Goal: Task Accomplishment & Management: Manage account settings

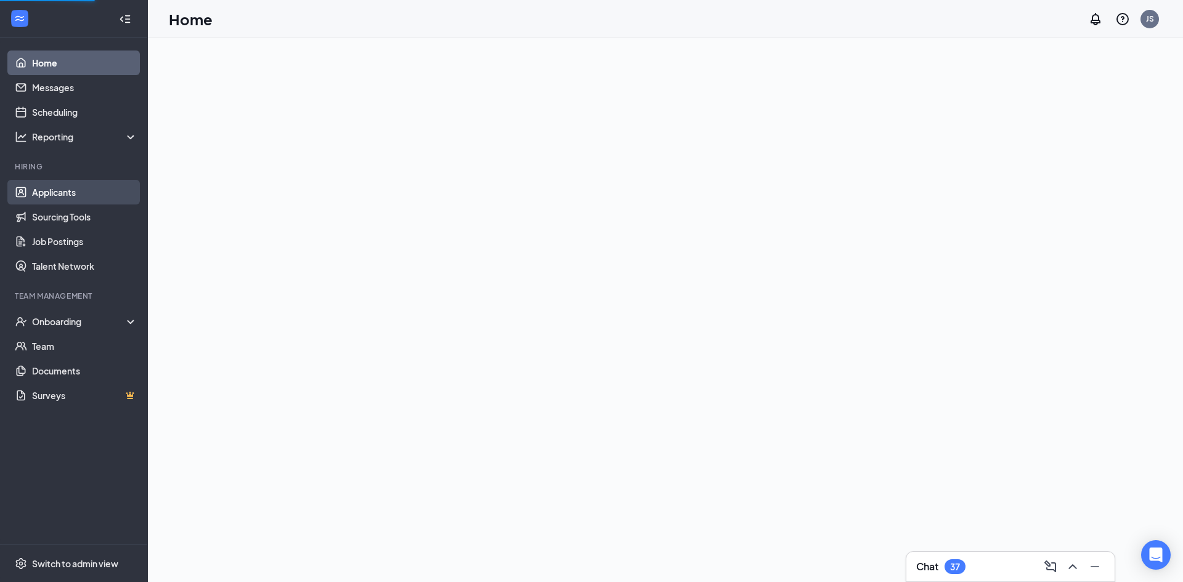
click at [51, 195] on link "Applicants" at bounding box center [84, 192] width 105 height 25
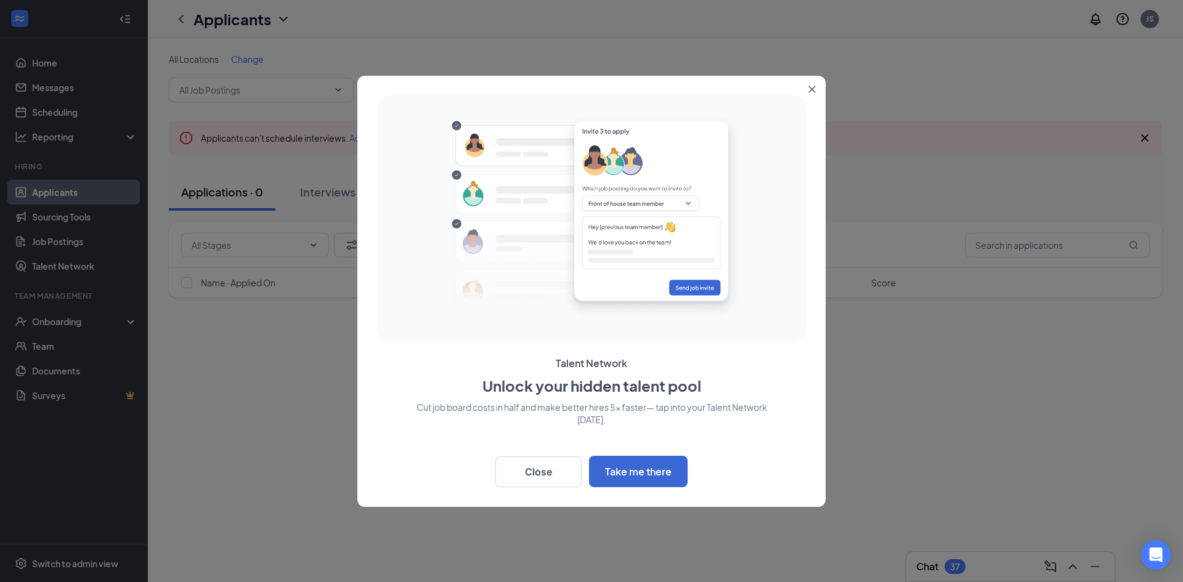
click at [811, 87] on icon "Close" at bounding box center [811, 89] width 7 height 7
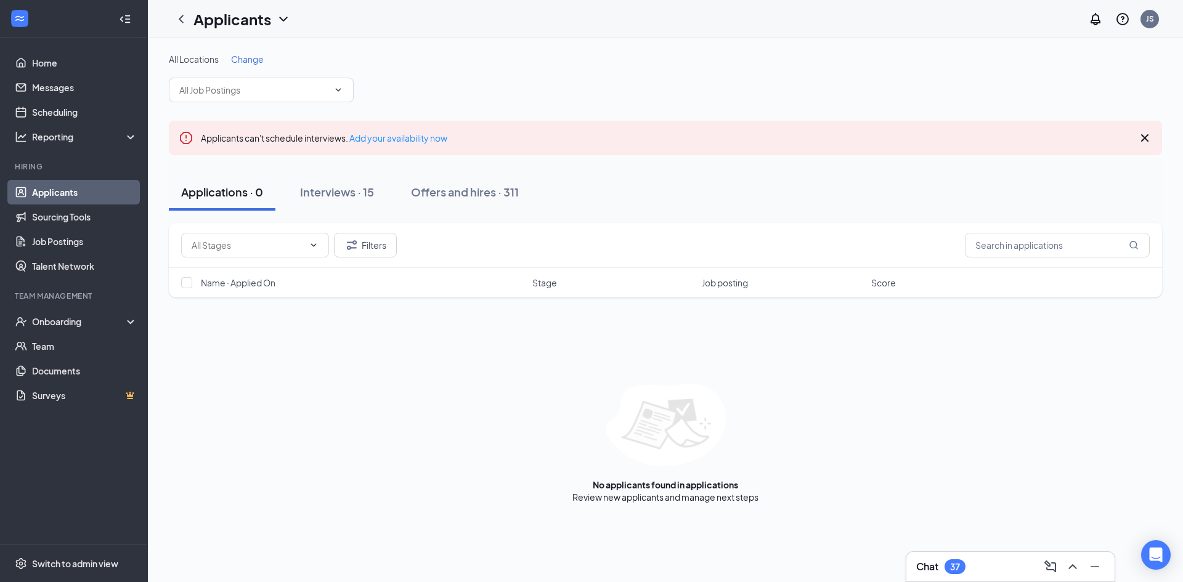
click at [254, 193] on div "Applications · 0" at bounding box center [222, 191] width 82 height 15
click at [63, 214] on link "Sourcing Tools" at bounding box center [84, 217] width 105 height 25
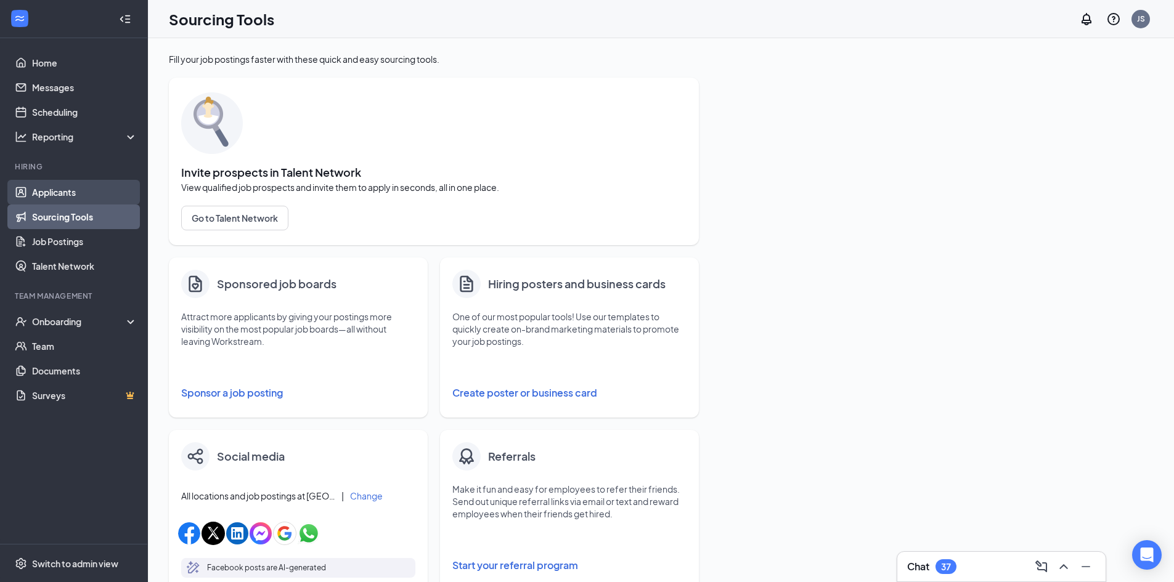
click at [66, 189] on link "Applicants" at bounding box center [84, 192] width 105 height 25
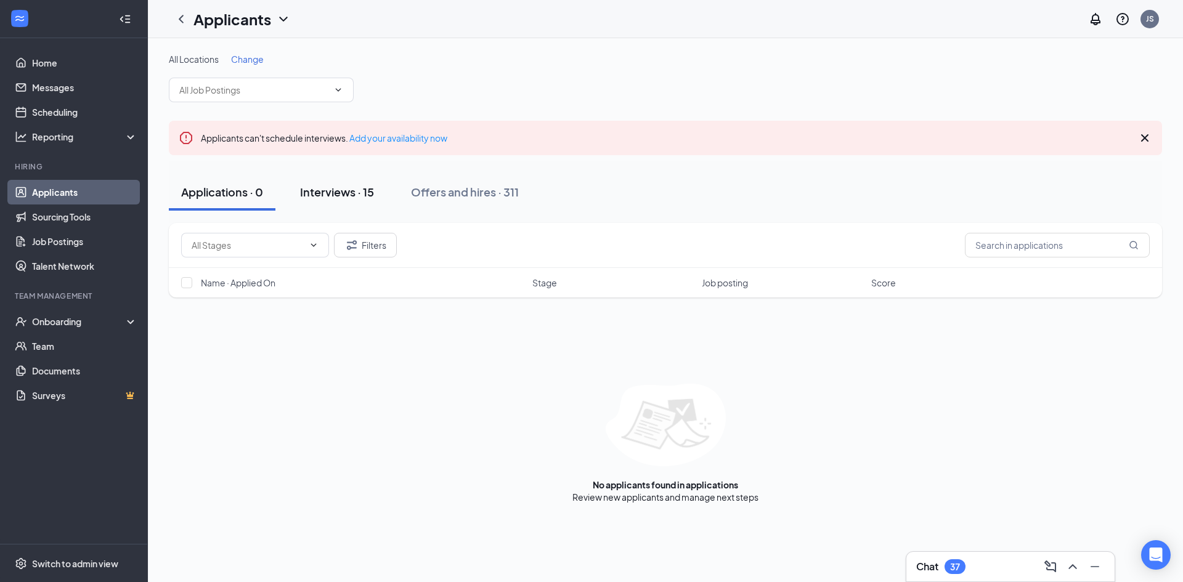
click at [330, 193] on div "Interviews · 15" at bounding box center [337, 191] width 74 height 15
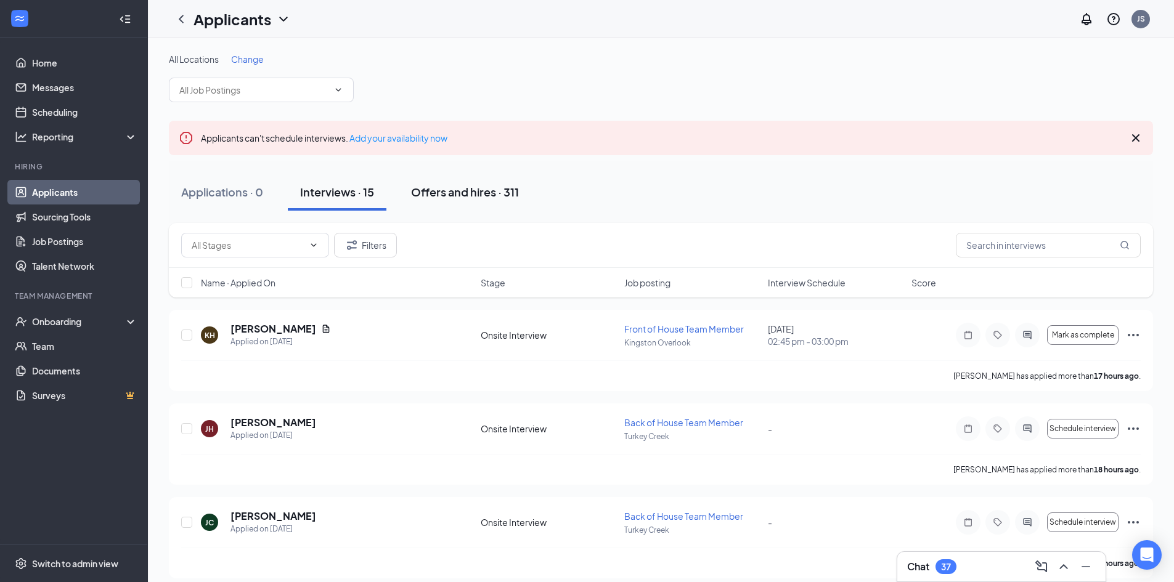
click at [440, 197] on div "Offers and hires · 311" at bounding box center [465, 191] width 108 height 15
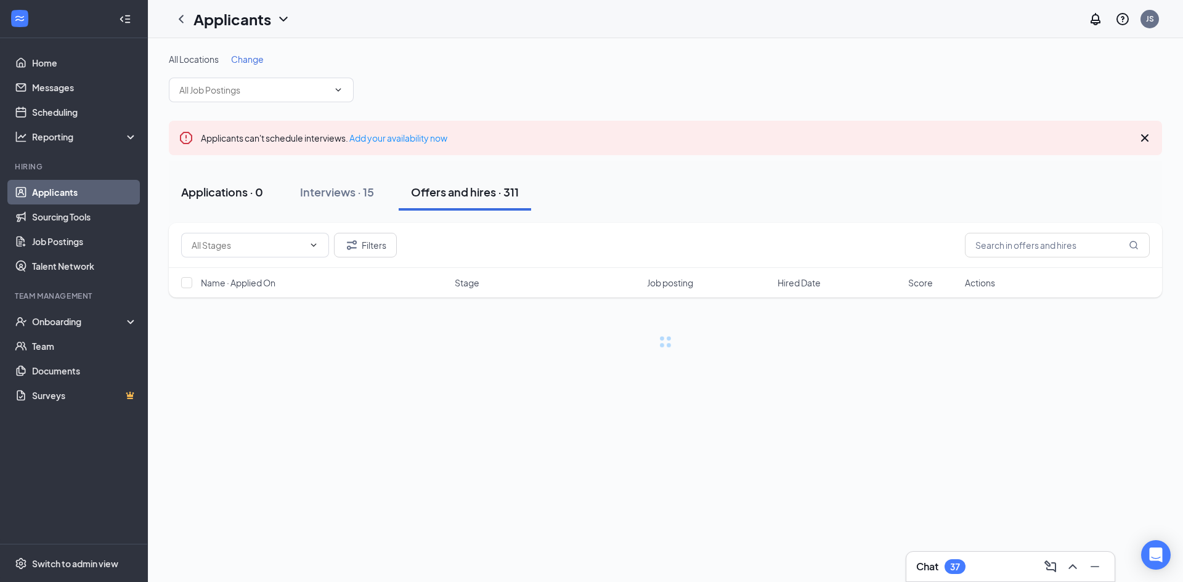
click at [203, 191] on div "Applications · 0" at bounding box center [222, 191] width 82 height 15
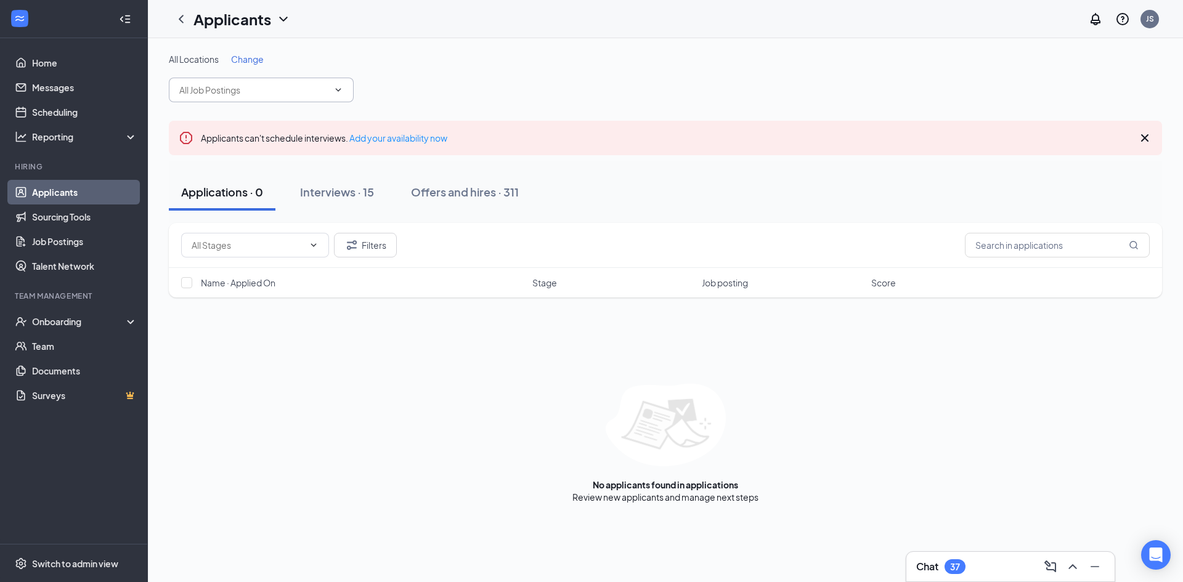
click at [237, 94] on input "text" at bounding box center [253, 90] width 149 height 14
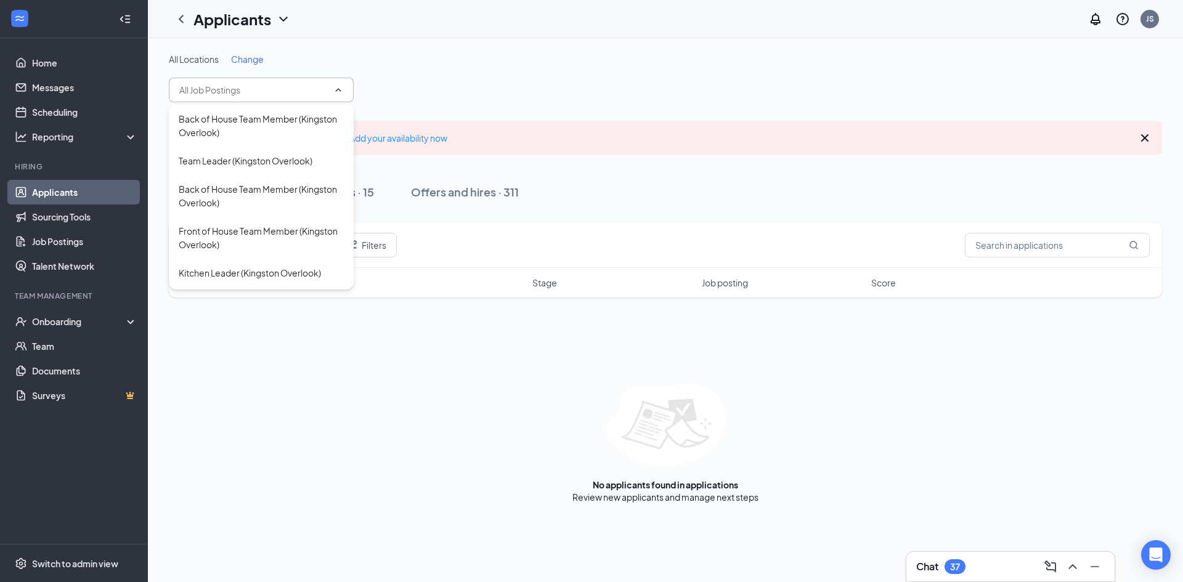
click at [242, 60] on span "Change" at bounding box center [247, 59] width 33 height 11
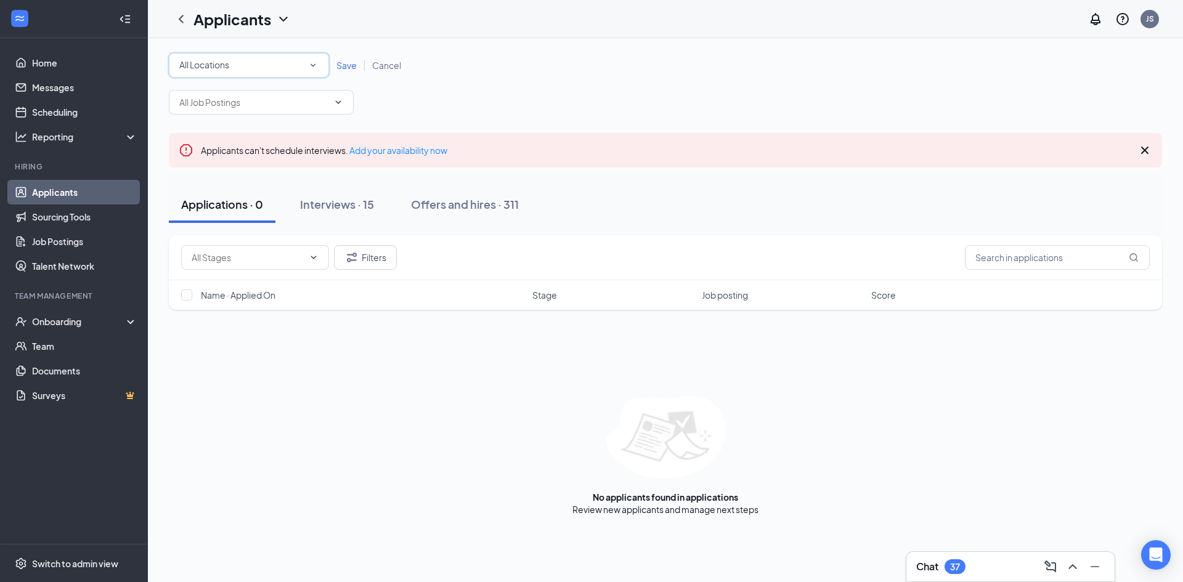
click at [293, 65] on div "All Locations" at bounding box center [248, 65] width 139 height 15
click at [258, 160] on div "Turkey Creek" at bounding box center [249, 159] width 140 height 15
click at [267, 64] on div "Turkey Creek" at bounding box center [248, 65] width 139 height 15
click at [238, 152] on div "Turkey Creek" at bounding box center [249, 159] width 140 height 15
click at [232, 66] on span "Turkey Creek" at bounding box center [206, 64] width 54 height 11
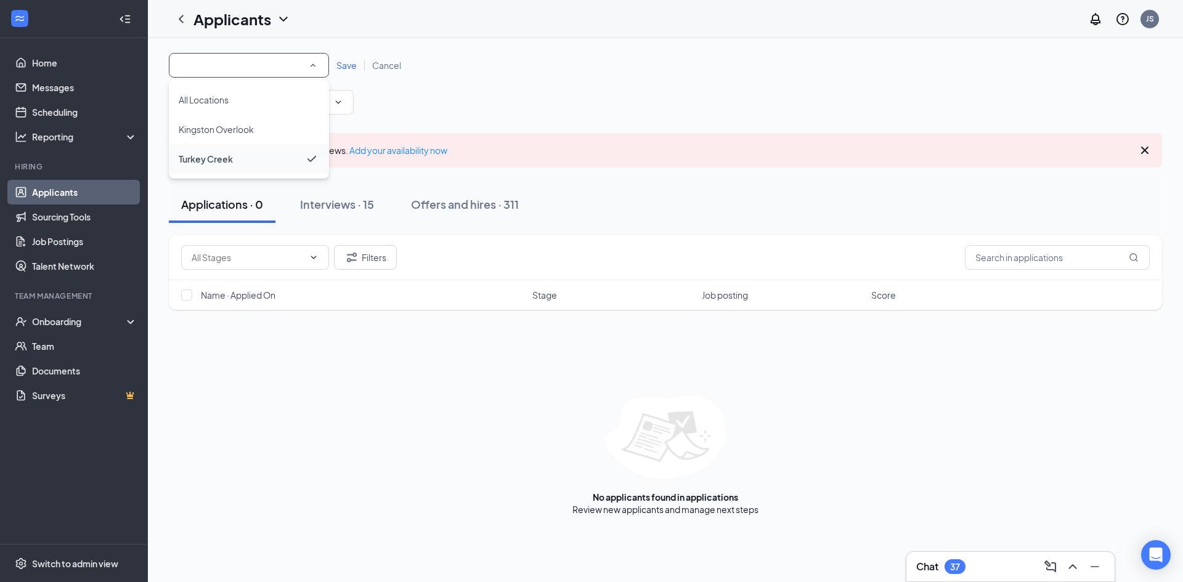
click at [235, 161] on div "Turkey Creek" at bounding box center [249, 159] width 140 height 15
click at [443, 111] on div "All Locations [GEOGRAPHIC_DATA] Save Cancel" at bounding box center [665, 84] width 993 height 62
click at [1145, 150] on icon "Cross" at bounding box center [1144, 150] width 7 height 7
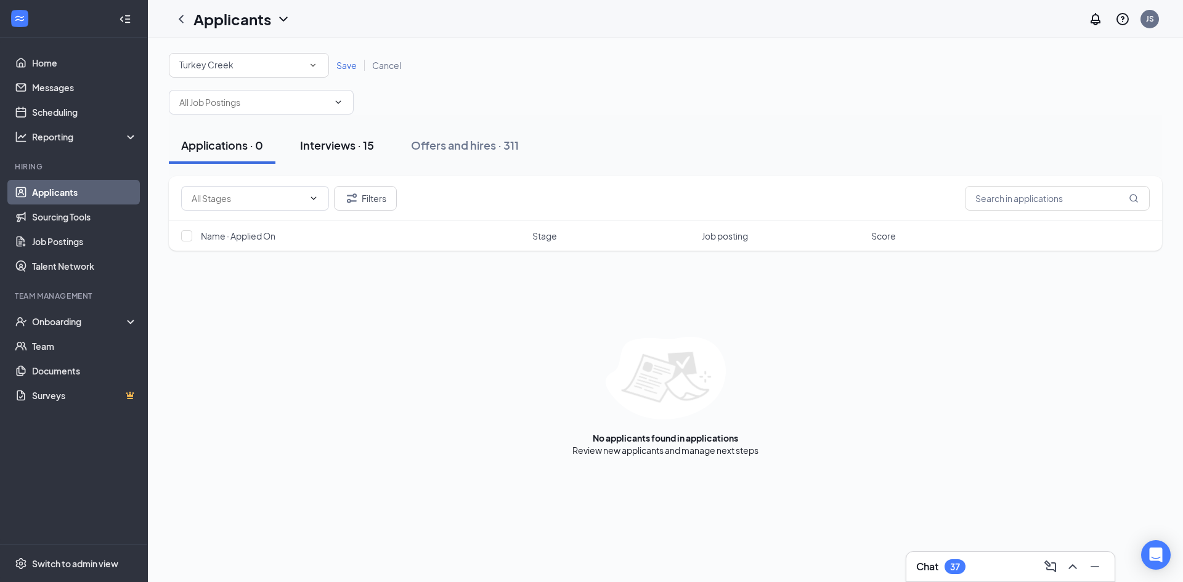
click at [313, 147] on div "Interviews · 15" at bounding box center [337, 144] width 74 height 15
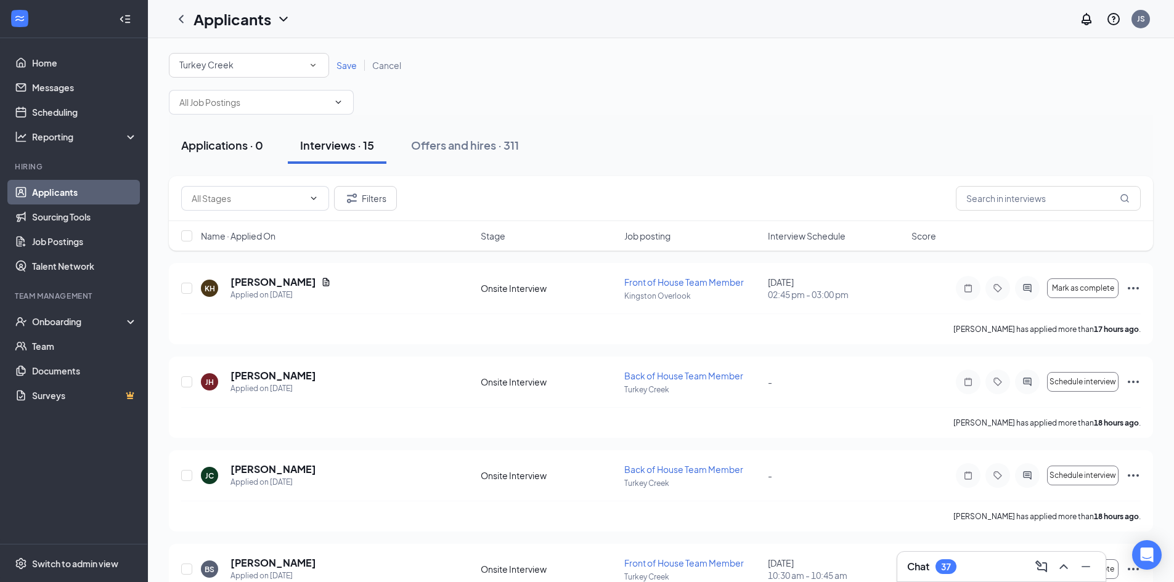
click at [245, 151] on div "Applications · 0" at bounding box center [222, 144] width 82 height 15
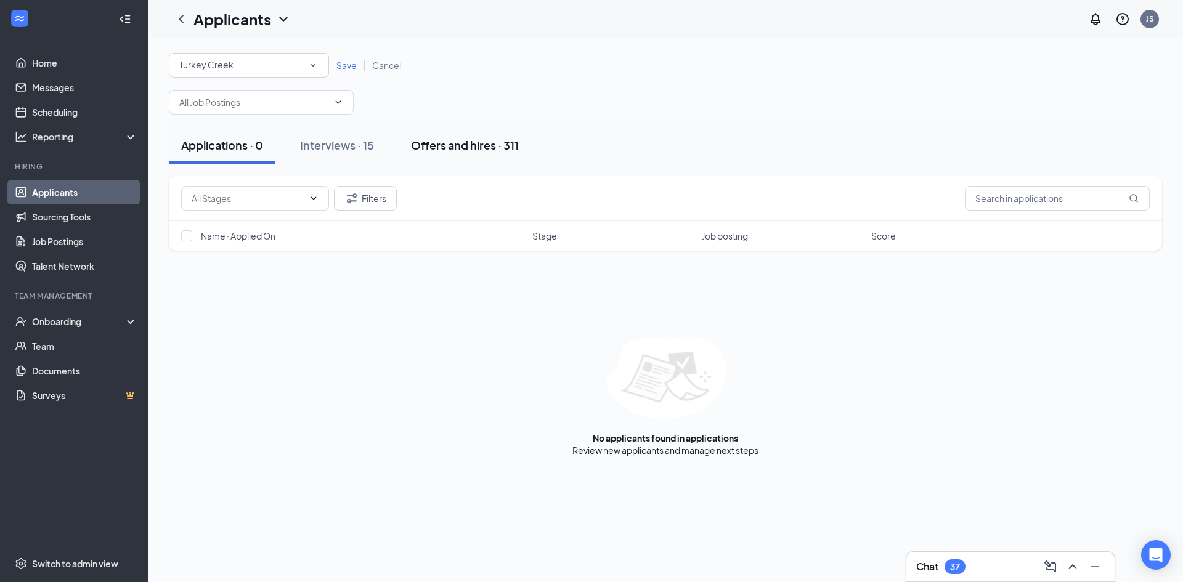
click at [426, 142] on div "Offers and hires · 311" at bounding box center [465, 144] width 108 height 15
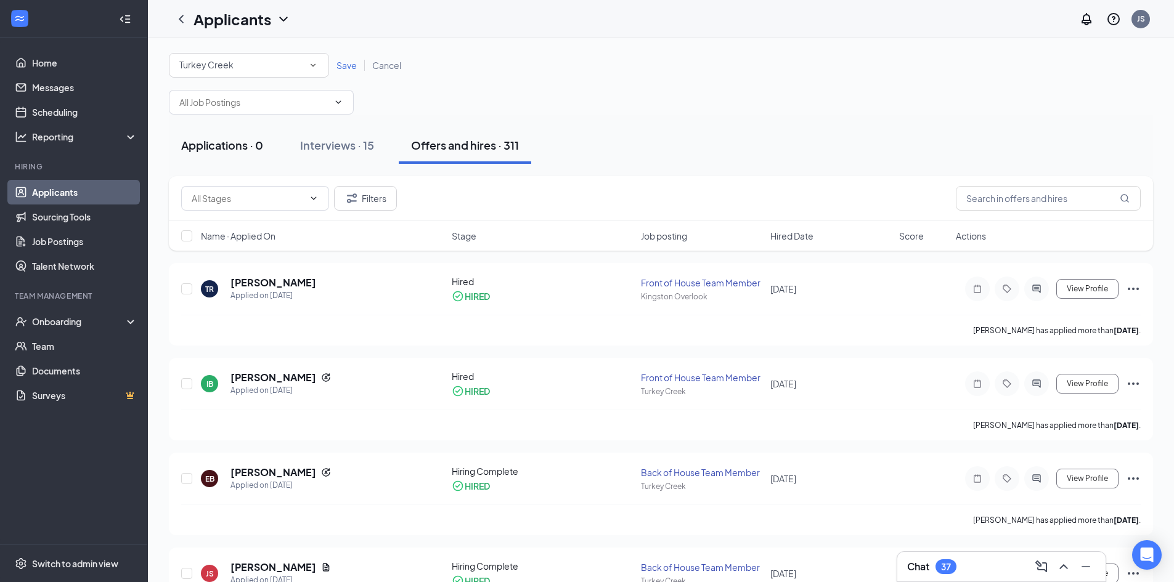
click at [243, 148] on div "Applications · 0" at bounding box center [222, 144] width 82 height 15
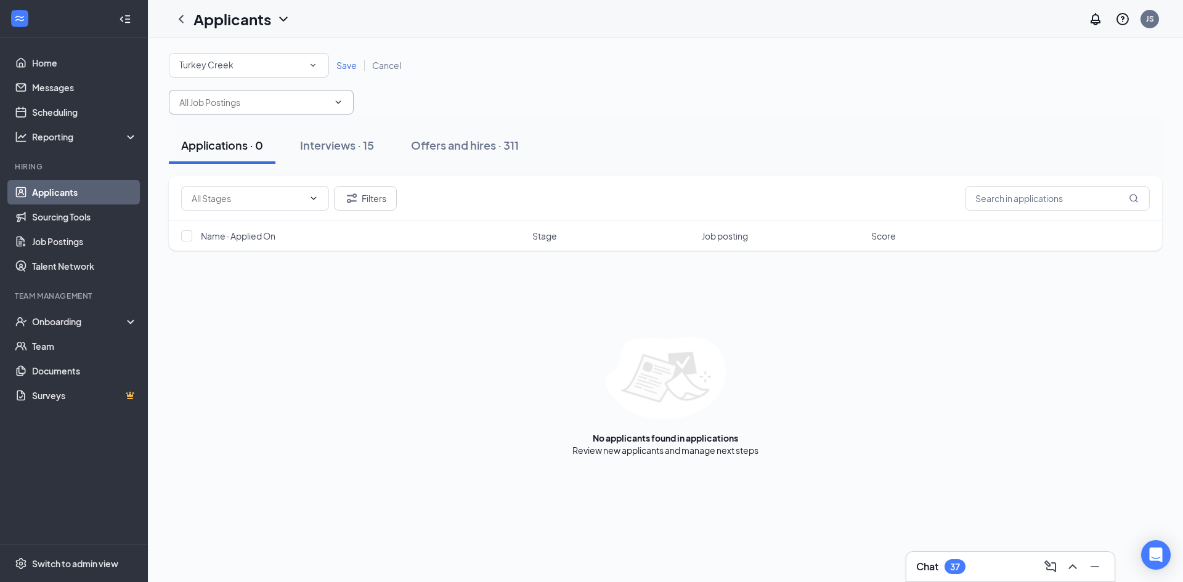
click at [334, 107] on span at bounding box center [261, 102] width 185 height 25
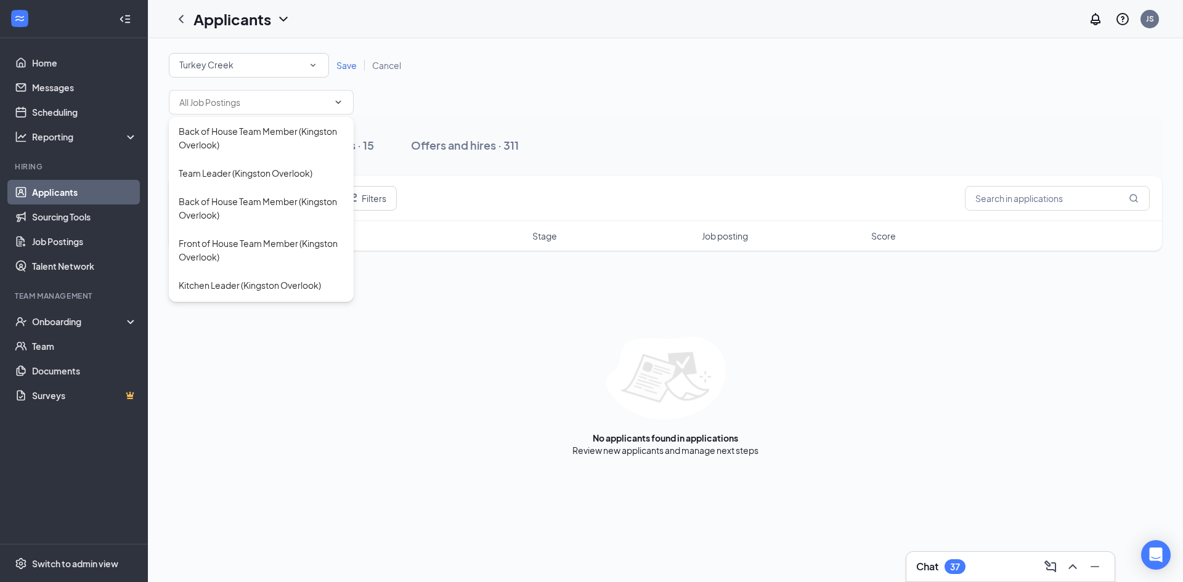
click at [442, 113] on div "All Locations [GEOGRAPHIC_DATA] Save Cancel" at bounding box center [665, 84] width 993 height 62
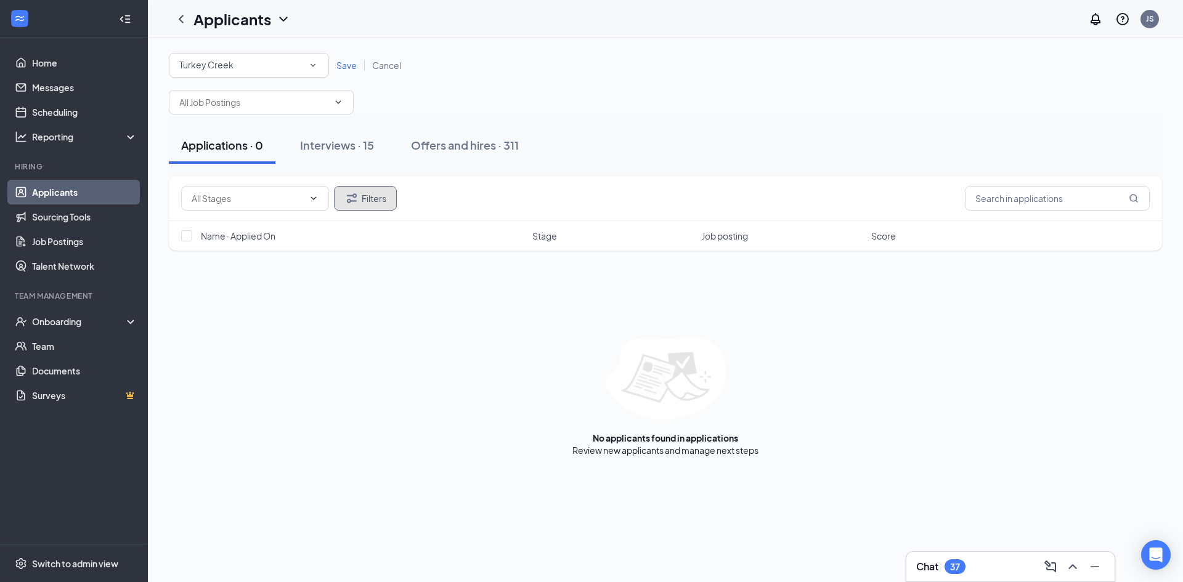
click at [360, 197] on button "Filters" at bounding box center [365, 198] width 63 height 25
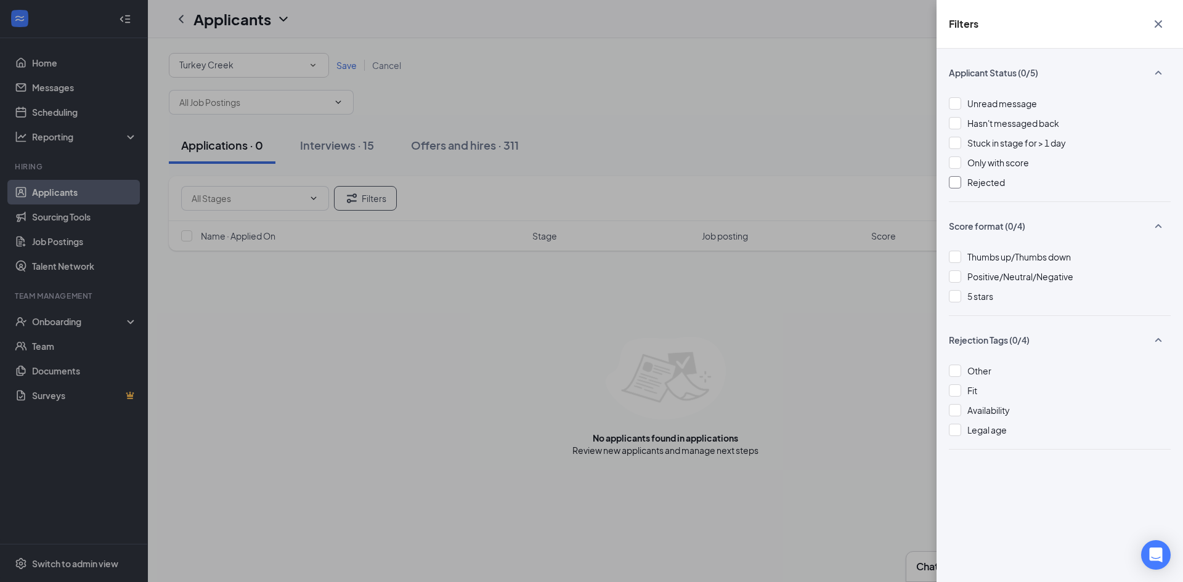
click at [1012, 185] on div "Rejected" at bounding box center [1060, 183] width 222 height 14
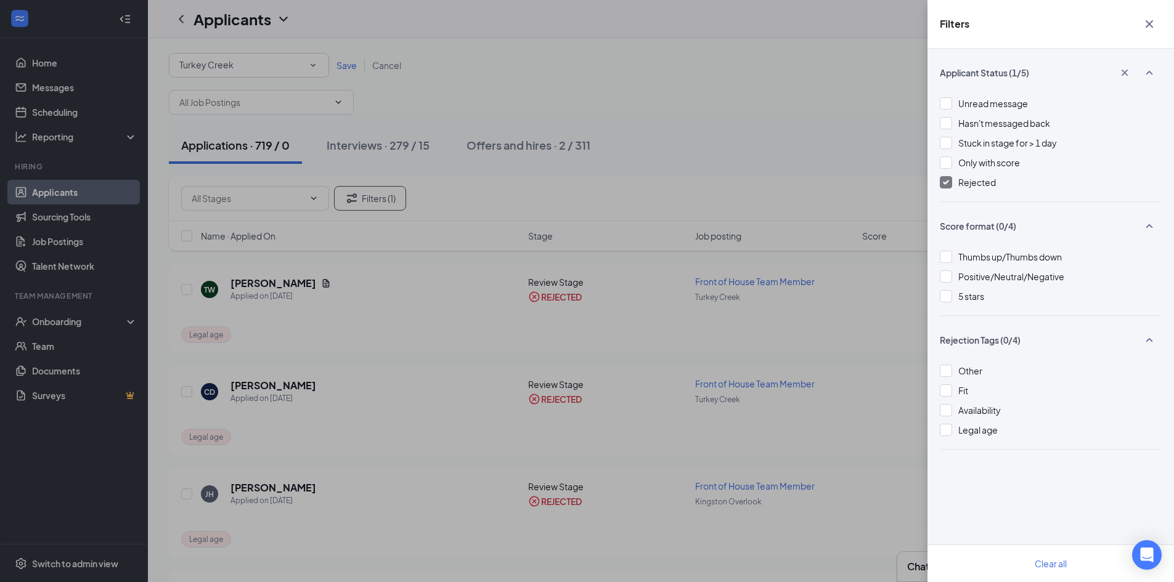
click at [376, 249] on div "Filters Applicant Status (1/5) Unread message Hasn't messaged back Stuck in sta…" at bounding box center [587, 291] width 1174 height 582
click at [253, 200] on div "Filters Applicant Status (1/5) Unread message Hasn't messaged back Stuck in sta…" at bounding box center [587, 291] width 1174 height 582
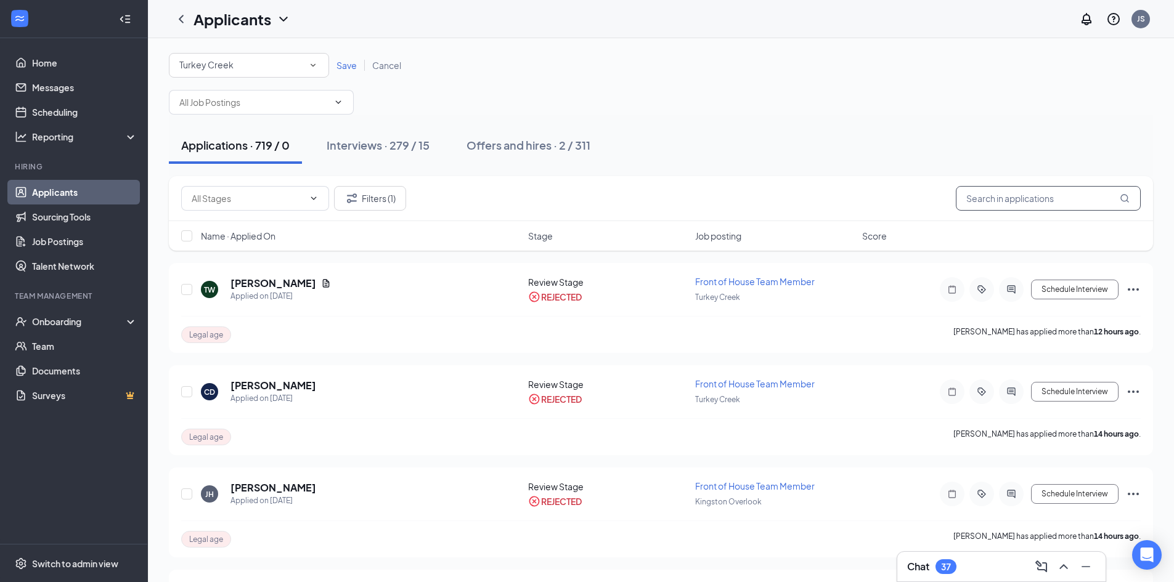
click at [1065, 204] on input "text" at bounding box center [1047, 198] width 185 height 25
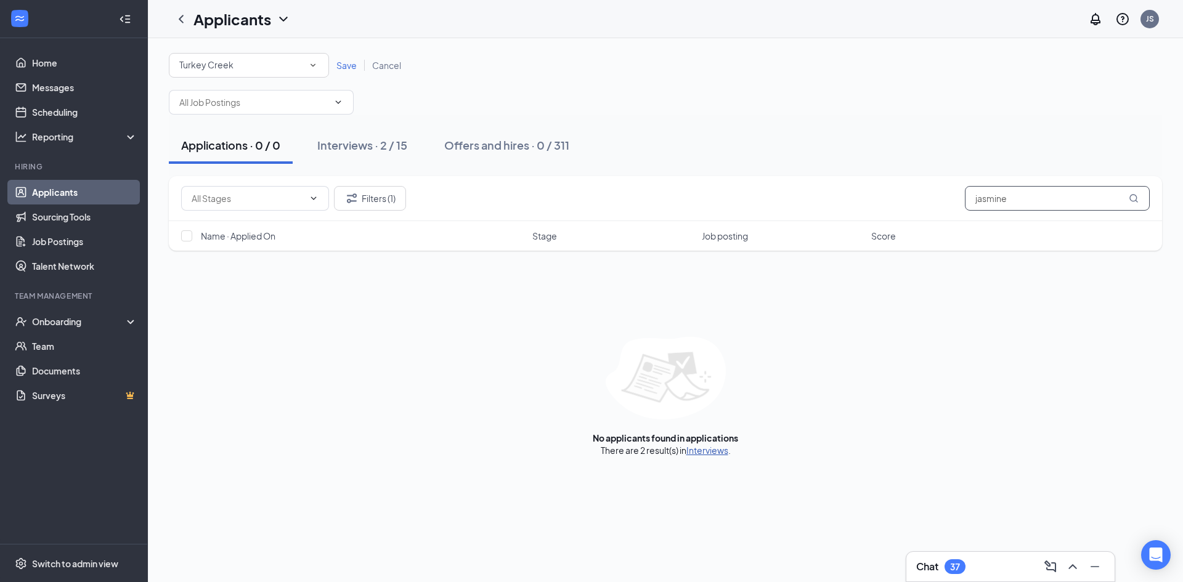
type input "jasmine"
click at [696, 452] on link "Interviews" at bounding box center [707, 450] width 42 height 11
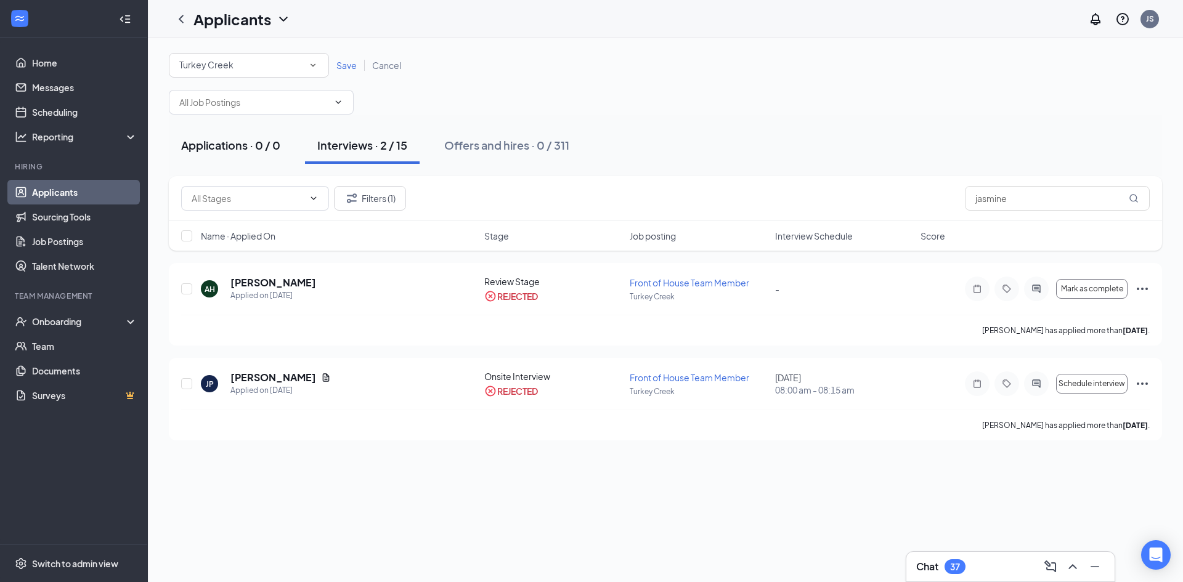
click at [227, 147] on div "Applications · 0 / 0" at bounding box center [230, 144] width 99 height 15
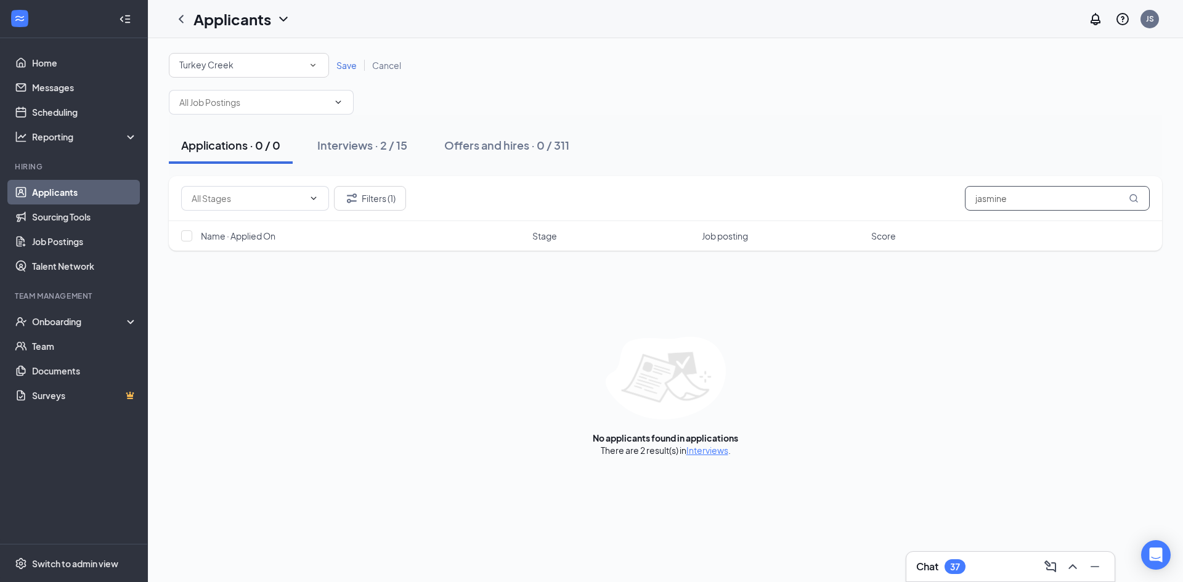
drag, startPoint x: 1044, startPoint y: 204, endPoint x: 888, endPoint y: 182, distance: 156.7
click at [877, 185] on div "Filters (1) jasmine" at bounding box center [665, 198] width 993 height 45
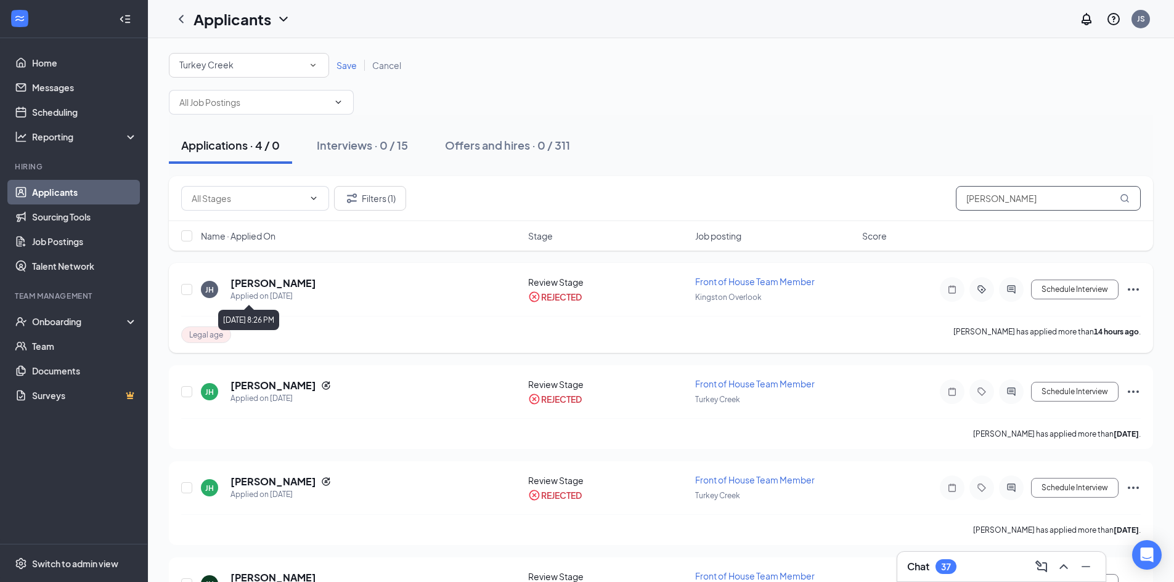
type input "[PERSON_NAME]"
click at [267, 286] on h5 "[PERSON_NAME]" at bounding box center [273, 284] width 86 height 14
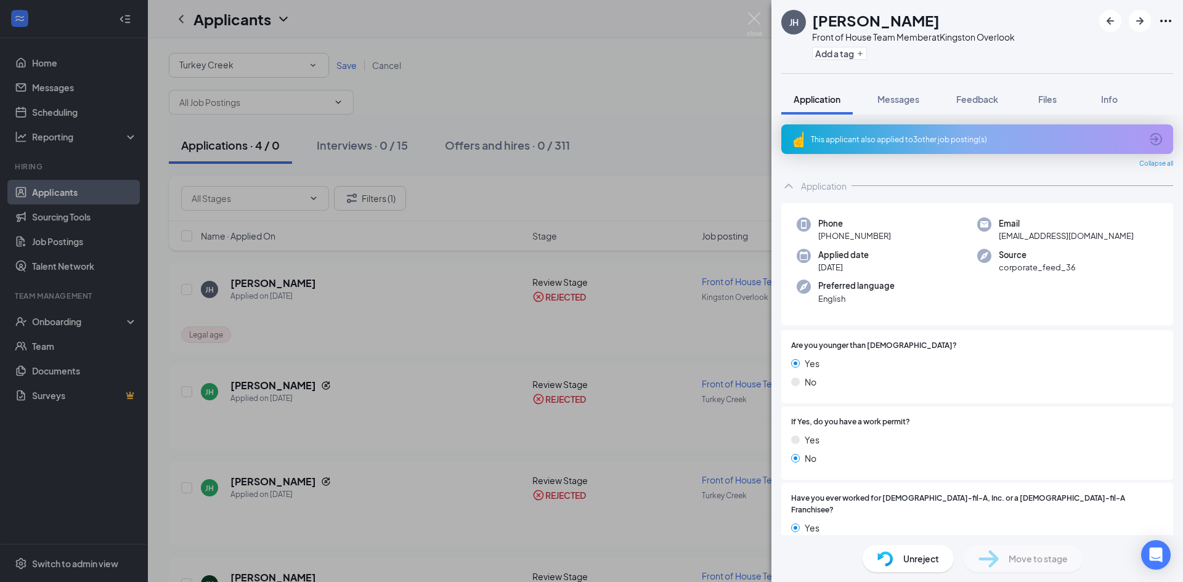
click at [732, 47] on div "[PERSON_NAME] [PERSON_NAME] Front of House Team Member at [GEOGRAPHIC_DATA] Ove…" at bounding box center [591, 291] width 1183 height 582
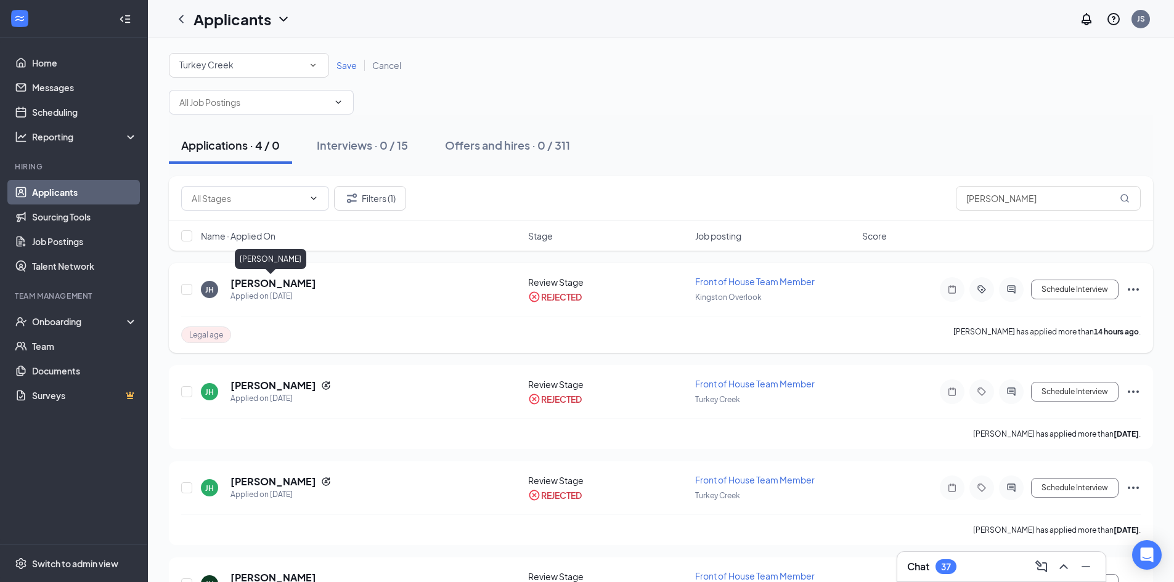
click at [245, 284] on h5 "[PERSON_NAME]" at bounding box center [273, 284] width 86 height 14
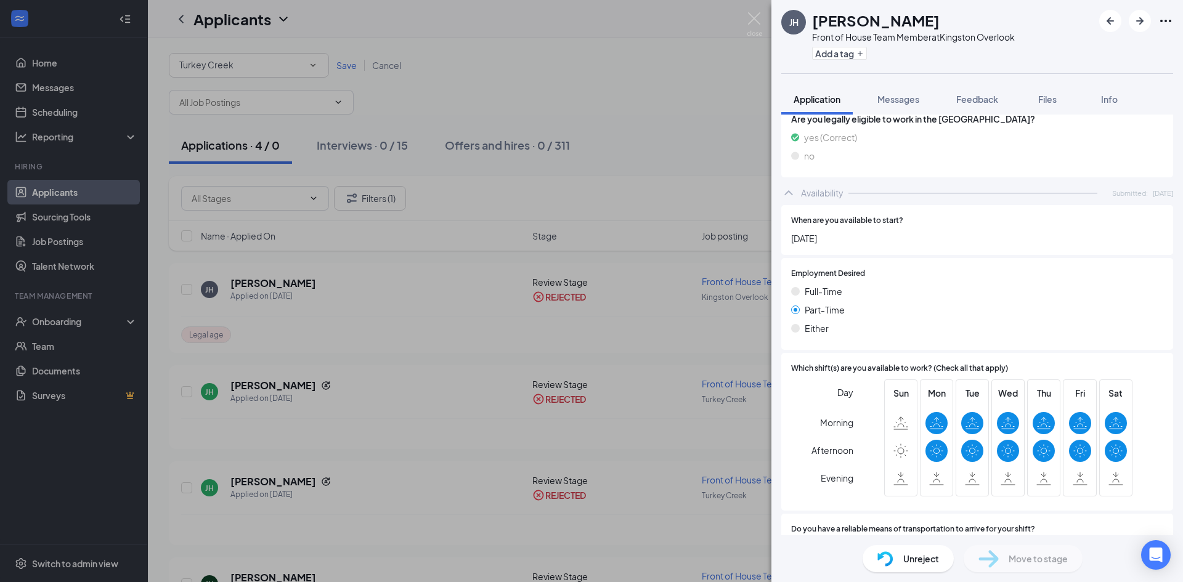
scroll to position [697, 0]
